Goal: Transaction & Acquisition: Purchase product/service

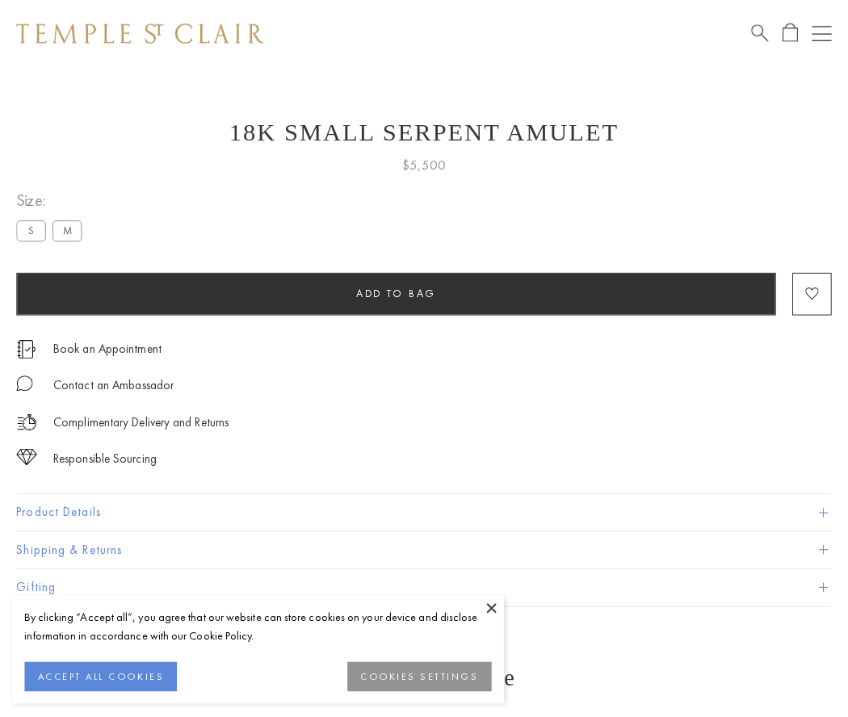
scroll to position [65, 0]
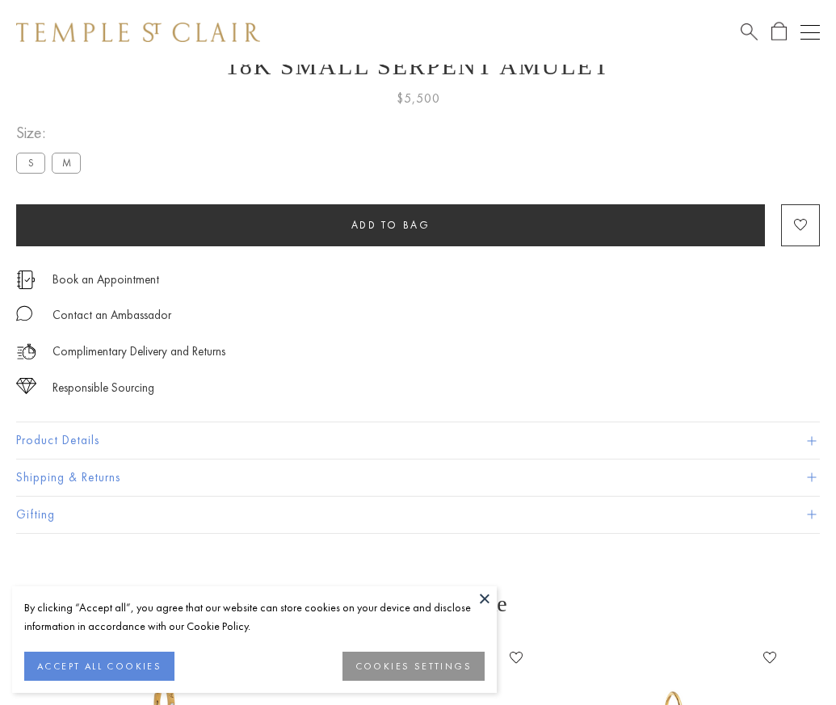
click at [390, 225] on span "Add to bag" at bounding box center [390, 225] width 79 height 14
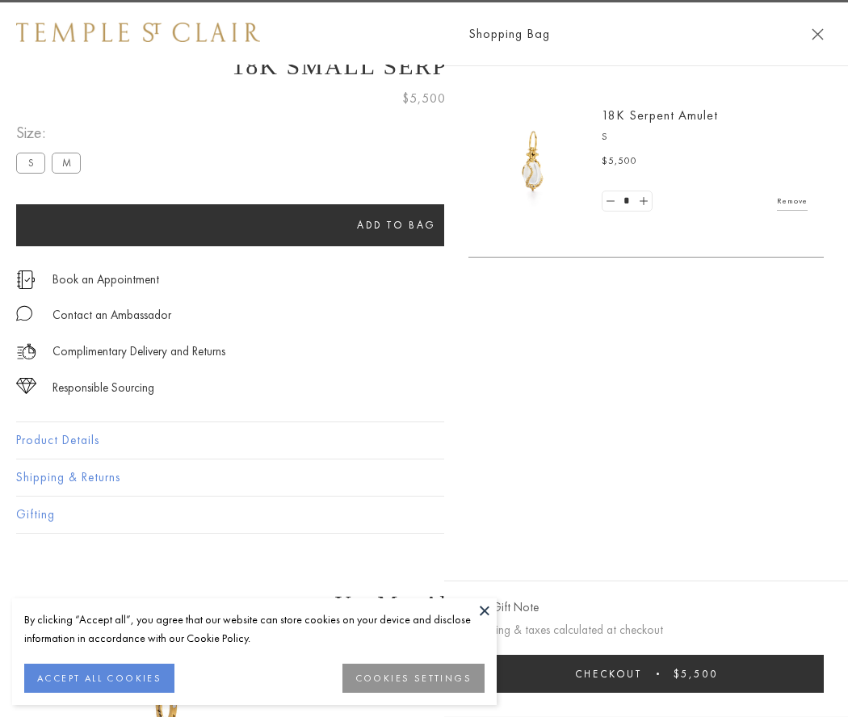
click at [642, 674] on span "Checkout" at bounding box center [608, 674] width 67 height 14
